Goal: Find specific page/section: Find specific page/section

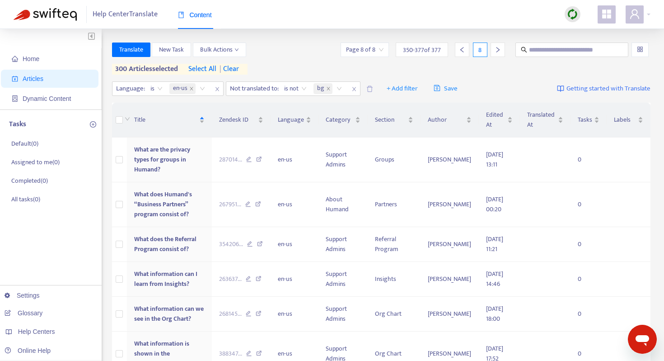
click at [238, 66] on span "| clear" at bounding box center [227, 69] width 23 height 11
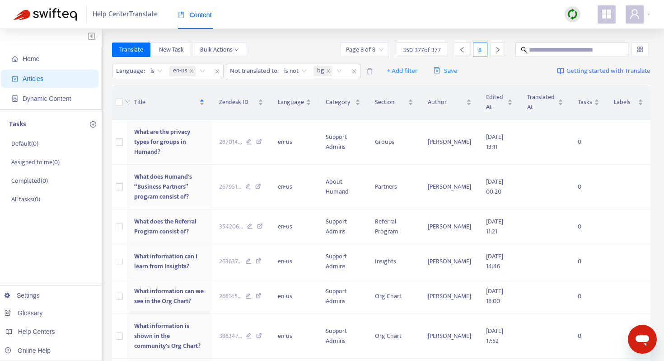
click at [273, 42] on div "Translate New Task Bulk Actions Page 8 of 8 350 - 377 of 377 8" at bounding box center [381, 49] width 539 height 14
click at [330, 71] on icon "close" at bounding box center [328, 71] width 5 height 5
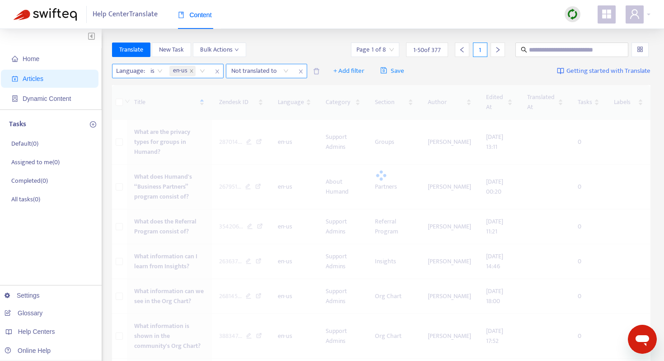
click at [216, 72] on icon "close" at bounding box center [217, 72] width 4 height 4
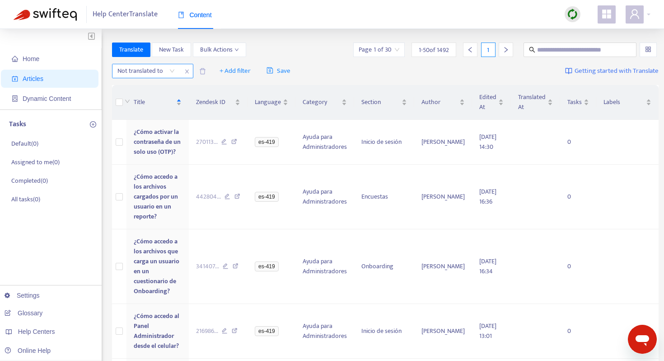
click at [155, 68] on div at bounding box center [141, 71] width 55 height 11
click at [188, 73] on icon "close" at bounding box center [187, 72] width 4 height 4
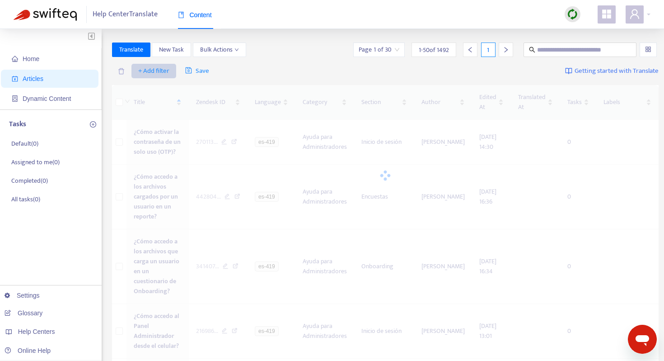
click at [161, 68] on span "+ Add filter" at bounding box center [153, 71] width 31 height 11
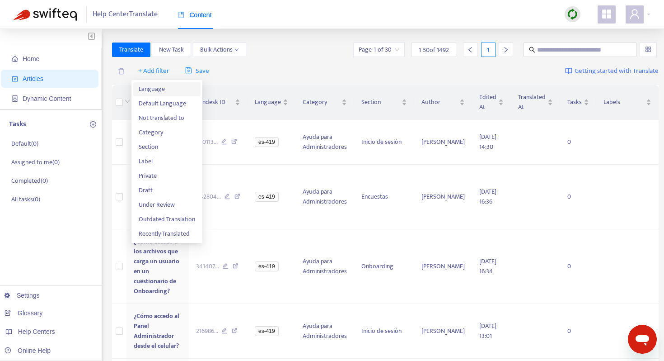
click at [162, 91] on span "Language" at bounding box center [167, 89] width 56 height 10
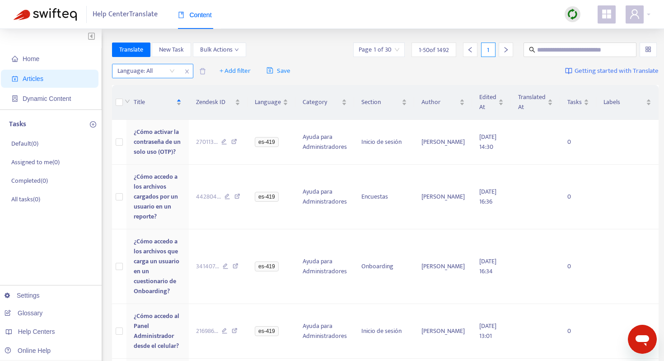
click at [160, 73] on div at bounding box center [141, 71] width 55 height 11
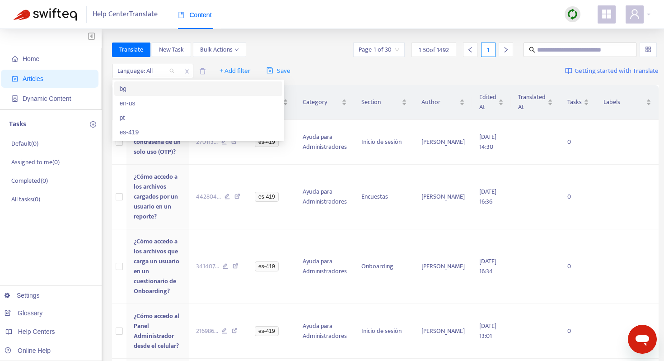
click at [156, 93] on div "bg" at bounding box center [198, 89] width 157 height 10
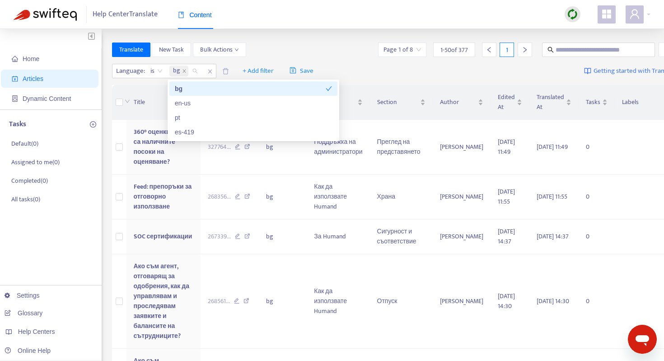
click at [285, 43] on div "Translate New Task Bulk Actions Page 1 of 8 1 - 50 of 377 1" at bounding box center [395, 49] width 566 height 14
